Goal: Transaction & Acquisition: Purchase product/service

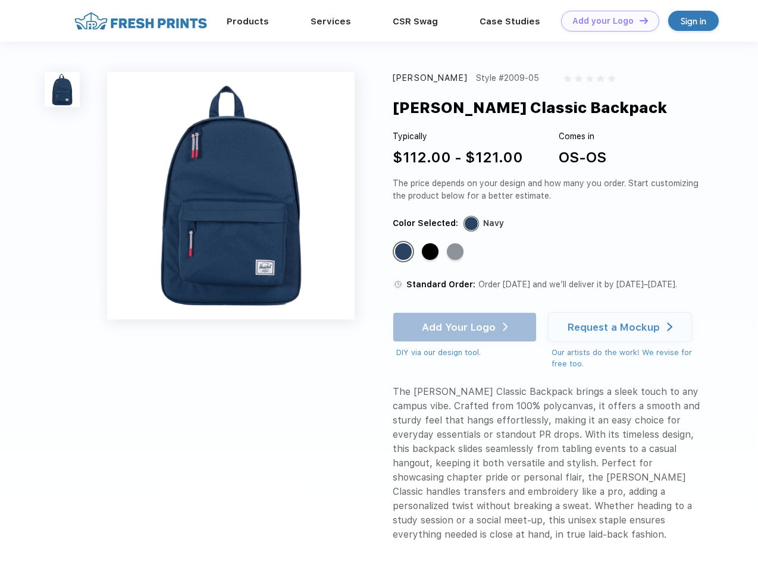
click at [606, 21] on link "Add your Logo Design Tool" at bounding box center [610, 21] width 98 height 21
click at [0, 0] on div "Design Tool" at bounding box center [0, 0] width 0 height 0
click at [638, 20] on link "Add your Logo Design Tool" at bounding box center [610, 21] width 98 height 21
click at [62, 89] on img at bounding box center [62, 89] width 35 height 35
click at [404, 252] on div "Standard Color" at bounding box center [403, 251] width 17 height 17
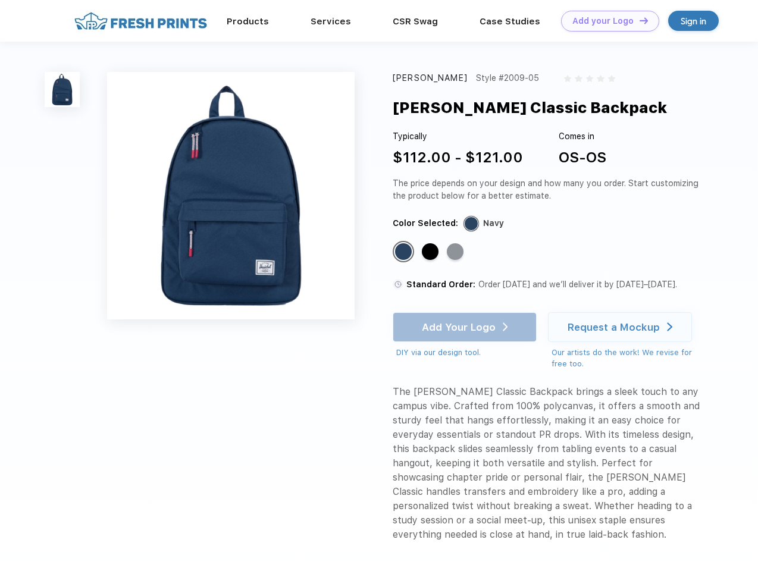
click at [431, 252] on div "Standard Color" at bounding box center [430, 251] width 17 height 17
click at [456, 252] on div "Standard Color" at bounding box center [455, 251] width 17 height 17
click at [466, 327] on div "Add Your Logo DIY via our design tool. Ah shoot! This product isn't up in our d…" at bounding box center [465, 335] width 144 height 46
click at [622, 327] on div "Request a Mockup" at bounding box center [613, 327] width 92 height 12
